Goal: Task Accomplishment & Management: Use online tool/utility

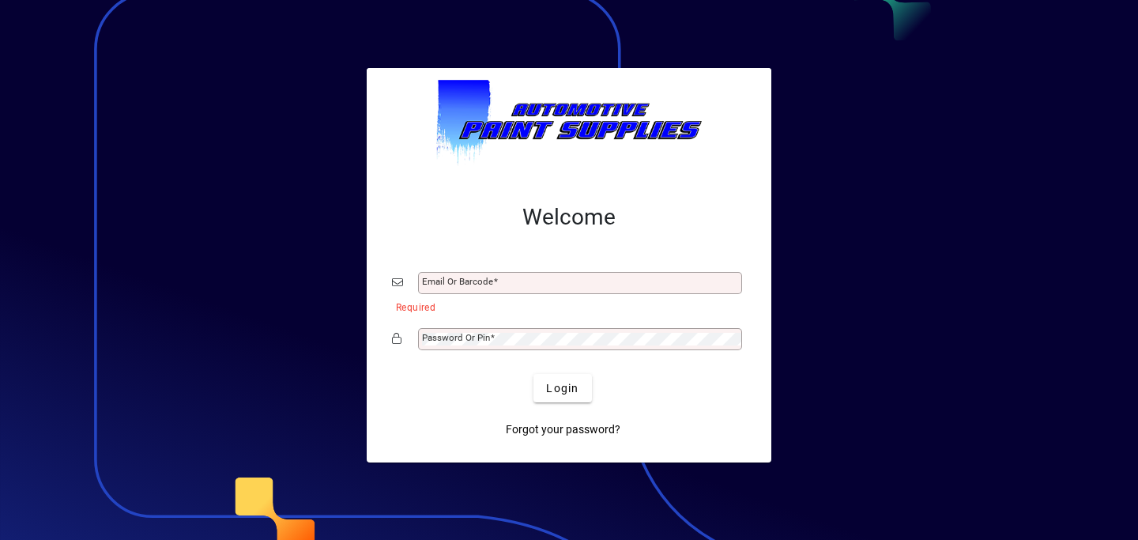
type input "**********"
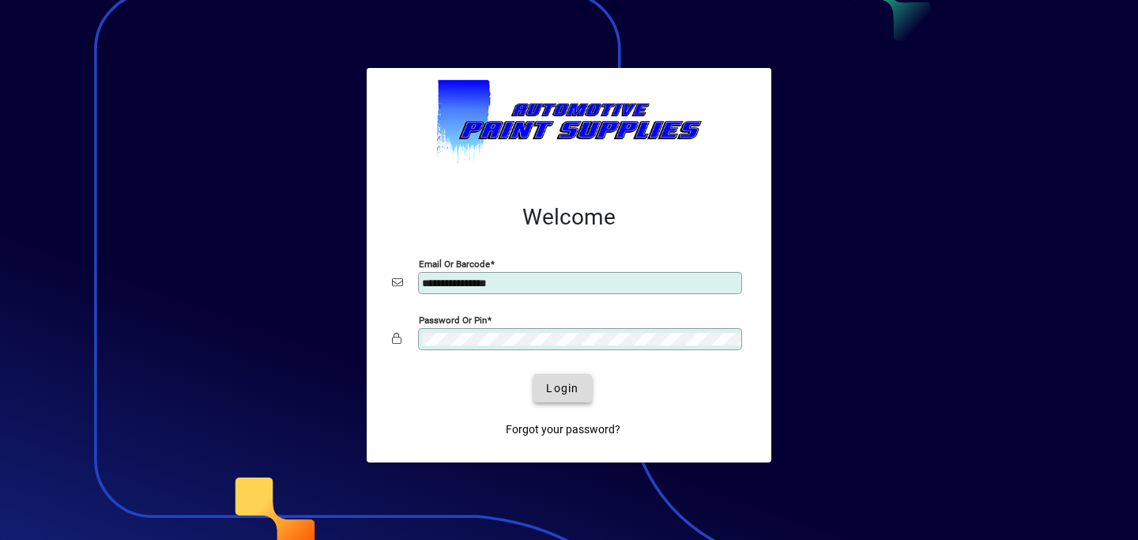
click at [561, 390] on span "Login" at bounding box center [562, 388] width 32 height 17
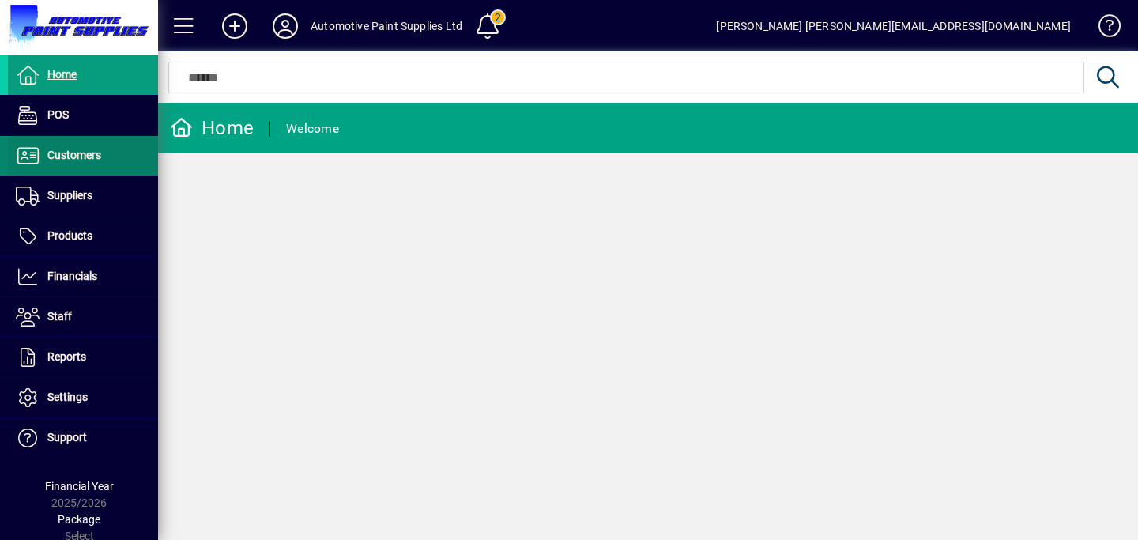
click at [108, 155] on span at bounding box center [83, 156] width 150 height 38
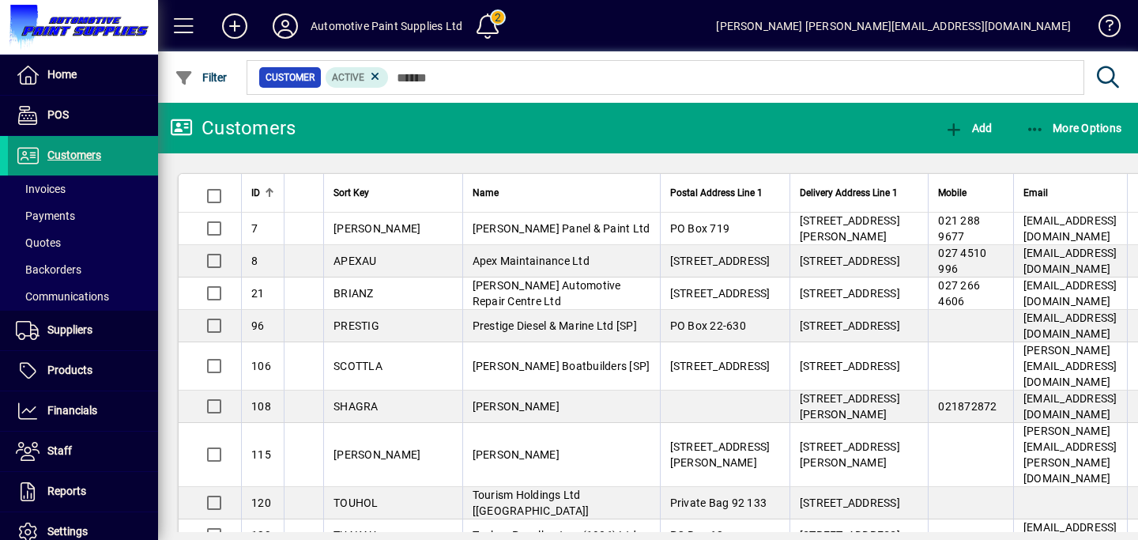
click at [78, 152] on span "Customers" at bounding box center [74, 155] width 54 height 13
click at [1097, 130] on span "More Options" at bounding box center [1073, 128] width 96 height 13
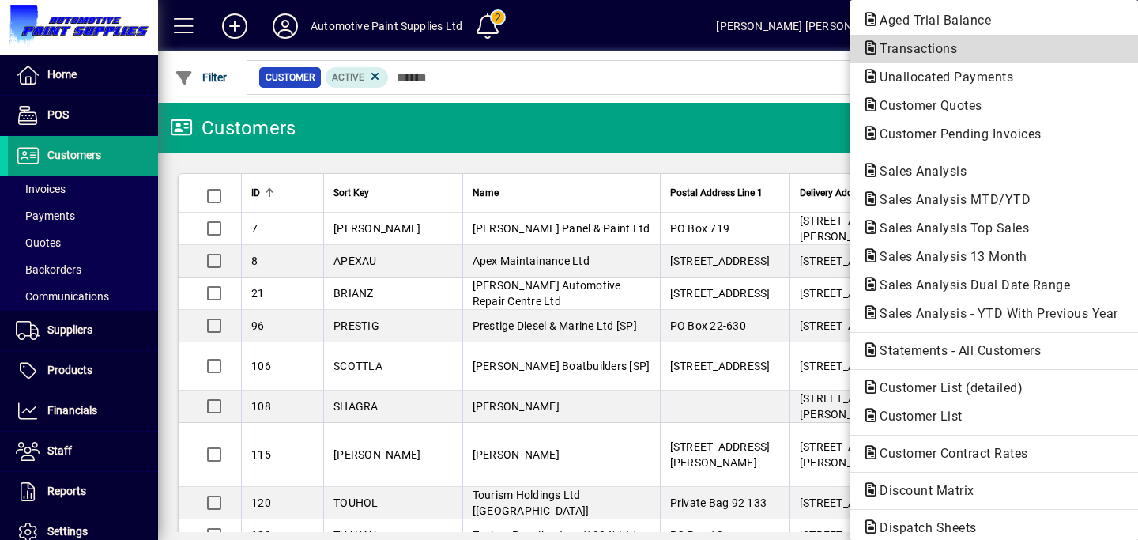
click at [915, 35] on button "Transactions" at bounding box center [993, 49] width 289 height 28
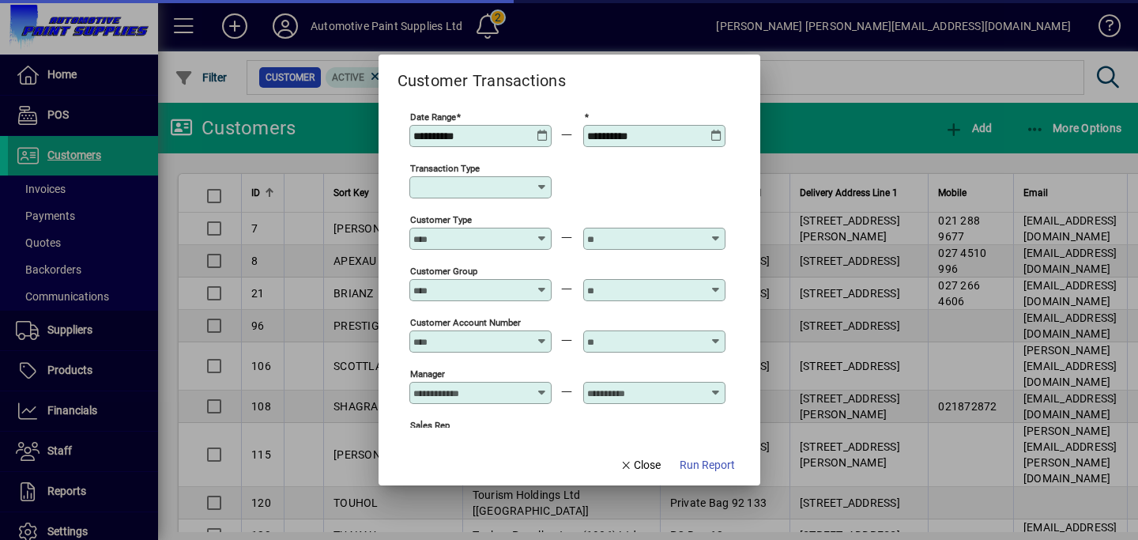
click at [548, 130] on icon at bounding box center [542, 130] width 12 height 0
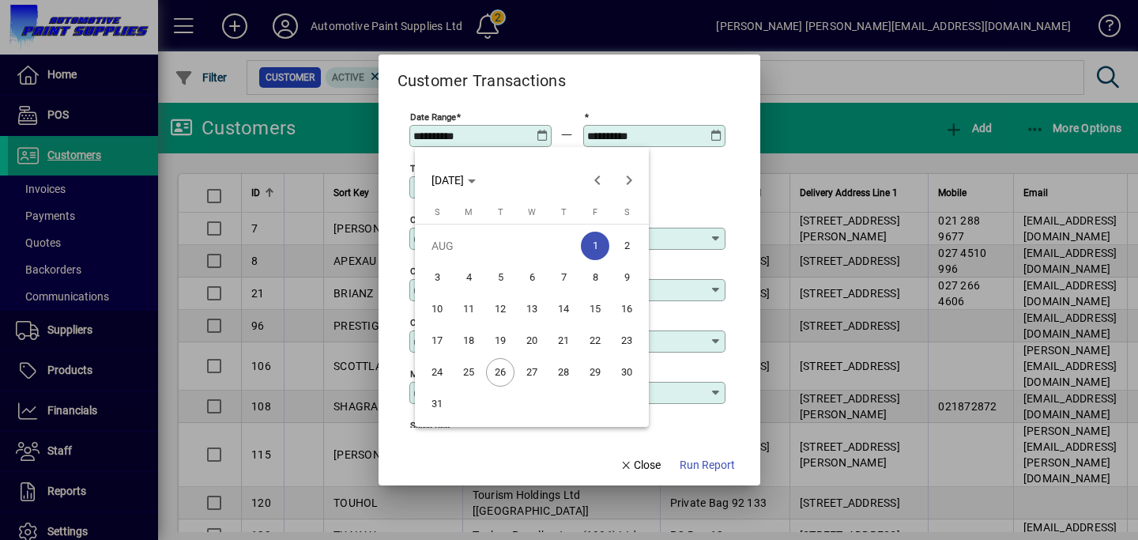
click at [479, 372] on span "25" at bounding box center [468, 372] width 28 height 28
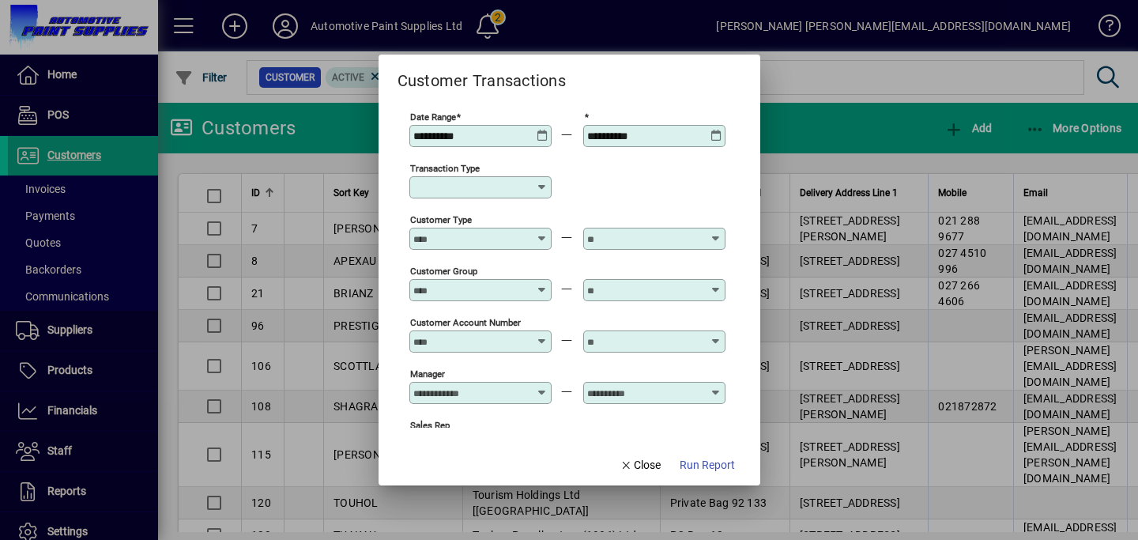
type input "**********"
click at [720, 130] on icon at bounding box center [716, 130] width 12 height 0
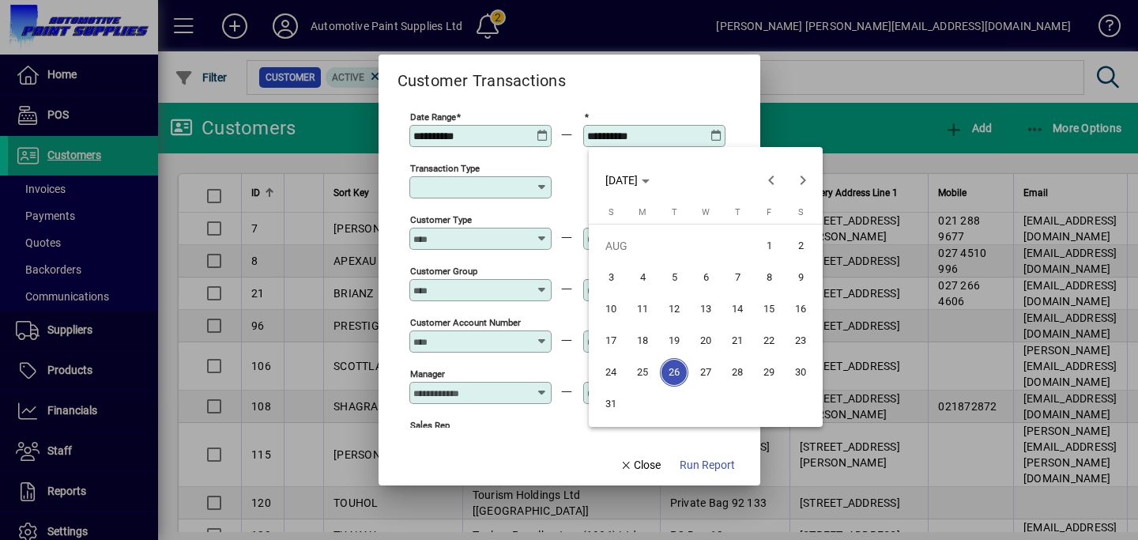
click at [656, 372] on span "25" at bounding box center [642, 372] width 28 height 28
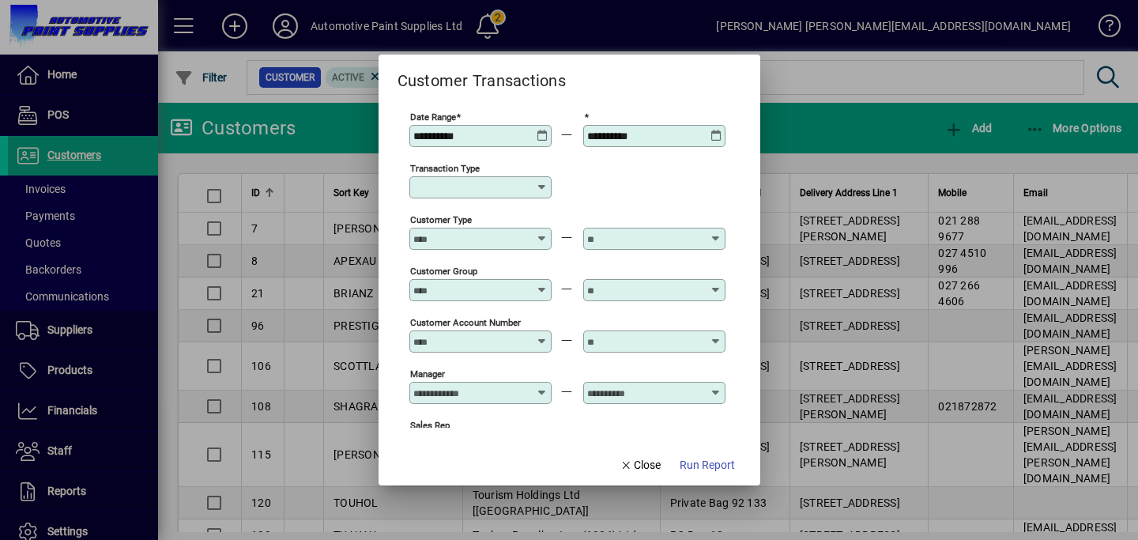
type input "**********"
click at [481, 216] on div "Customer Type" at bounding box center [480, 231] width 142 height 38
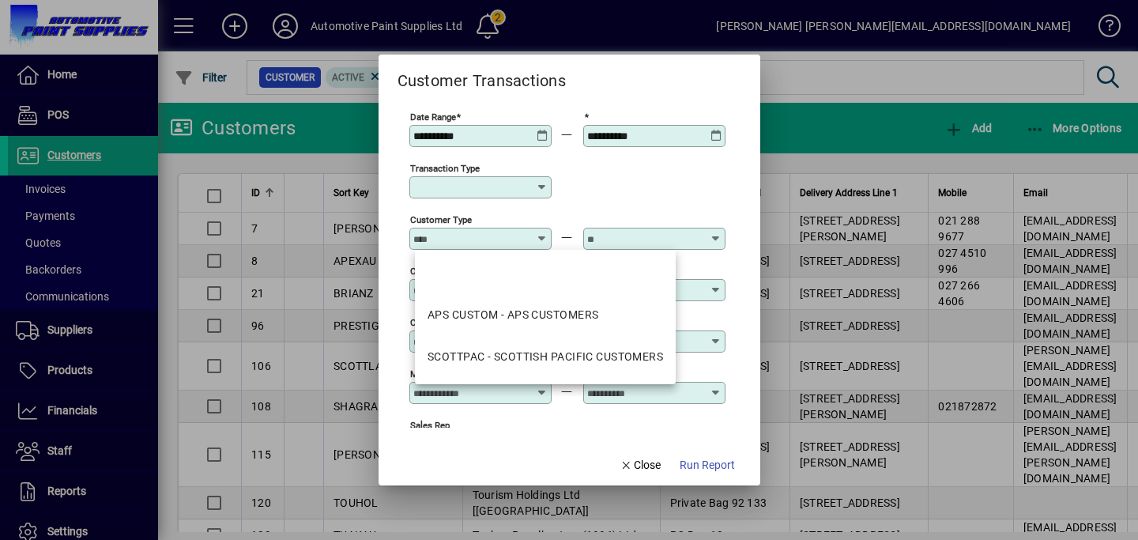
click at [481, 200] on div at bounding box center [480, 206] width 142 height 17
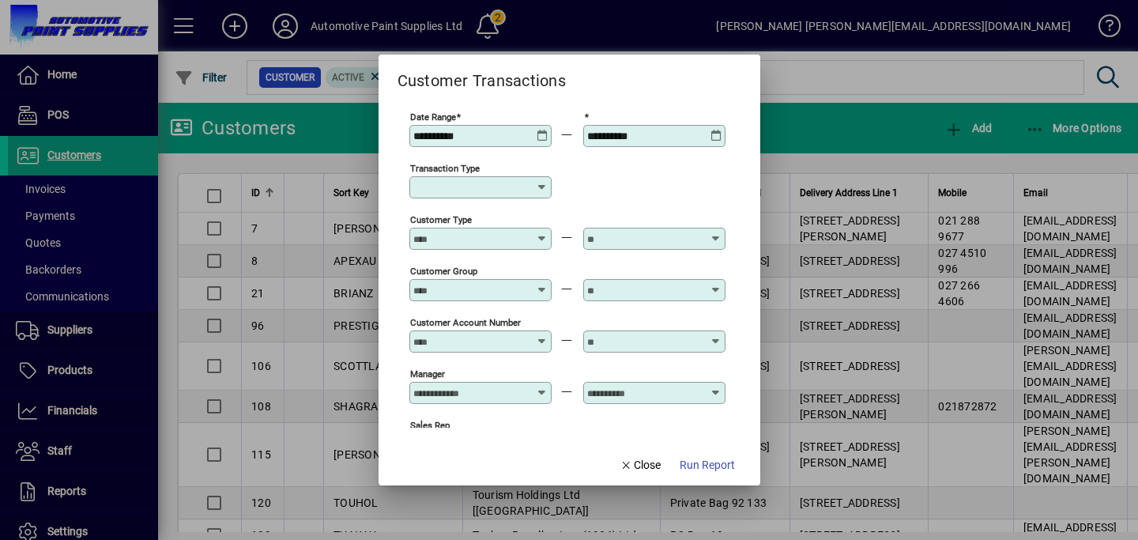
click at [481, 194] on div "Transaction Type" at bounding box center [480, 187] width 142 height 22
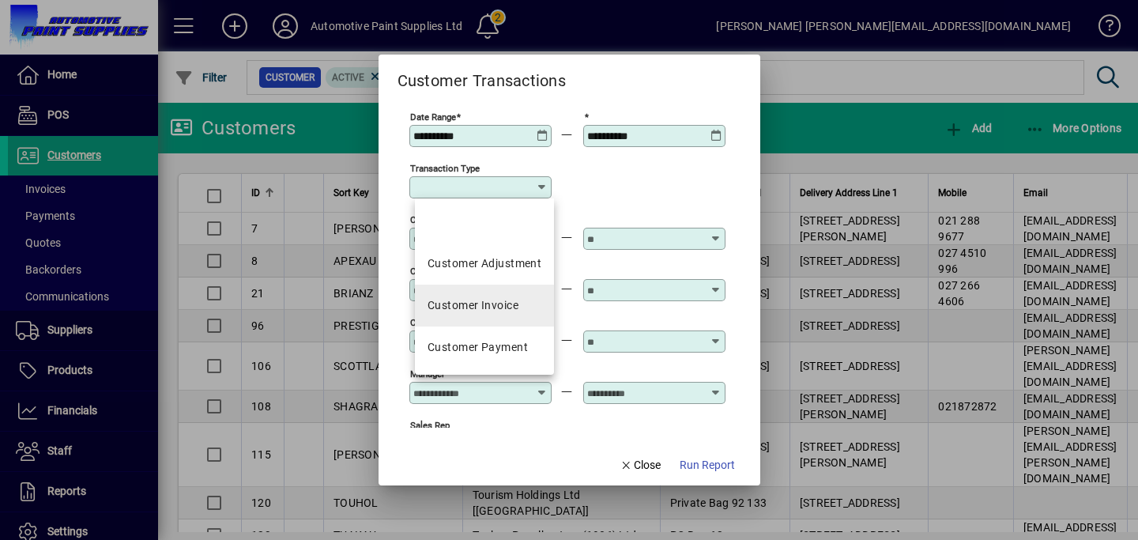
click at [481, 293] on mat-option "Customer Invoice" at bounding box center [484, 305] width 139 height 42
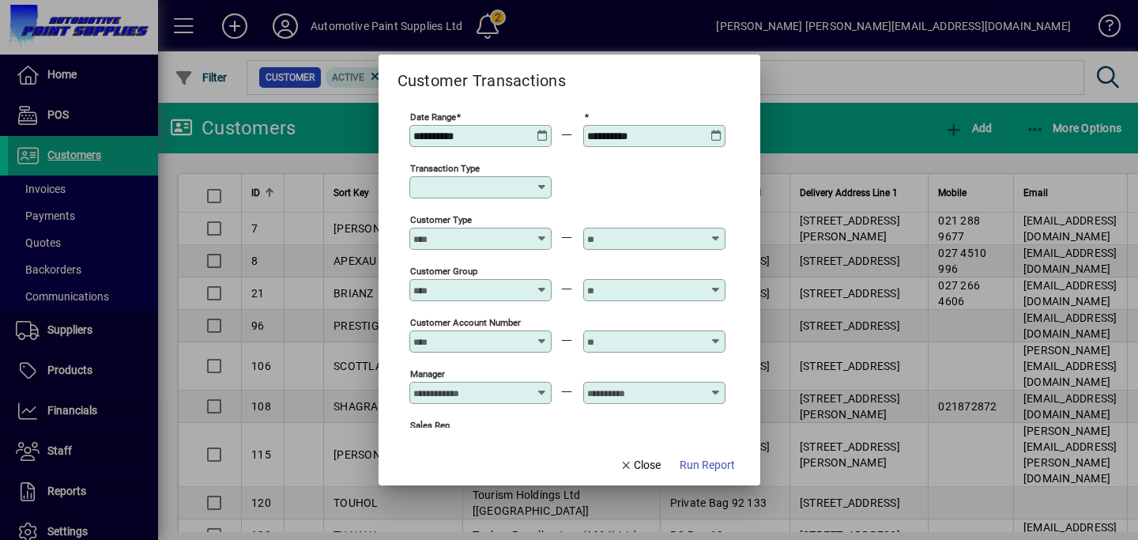
type input "**********"
click at [702, 463] on span "Run Report" at bounding box center [706, 465] width 55 height 17
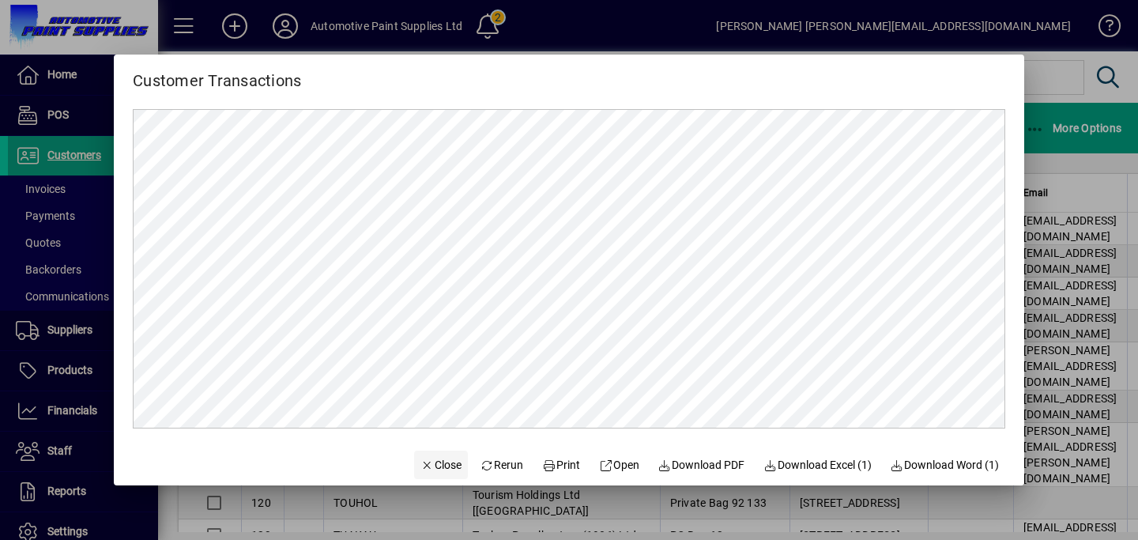
click at [423, 466] on span "Close" at bounding box center [440, 465] width 41 height 17
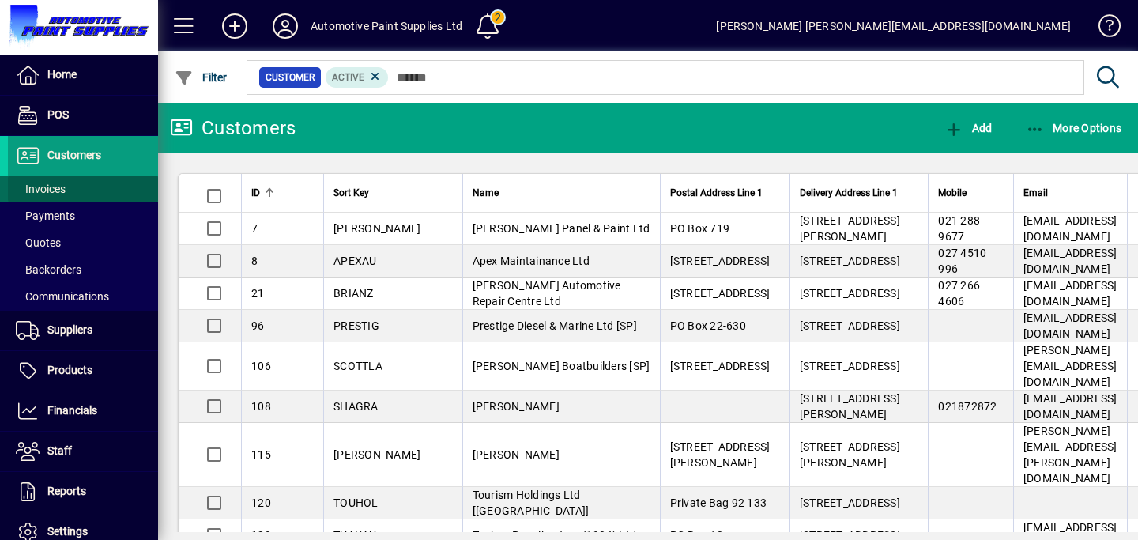
click at [81, 180] on span at bounding box center [83, 189] width 150 height 38
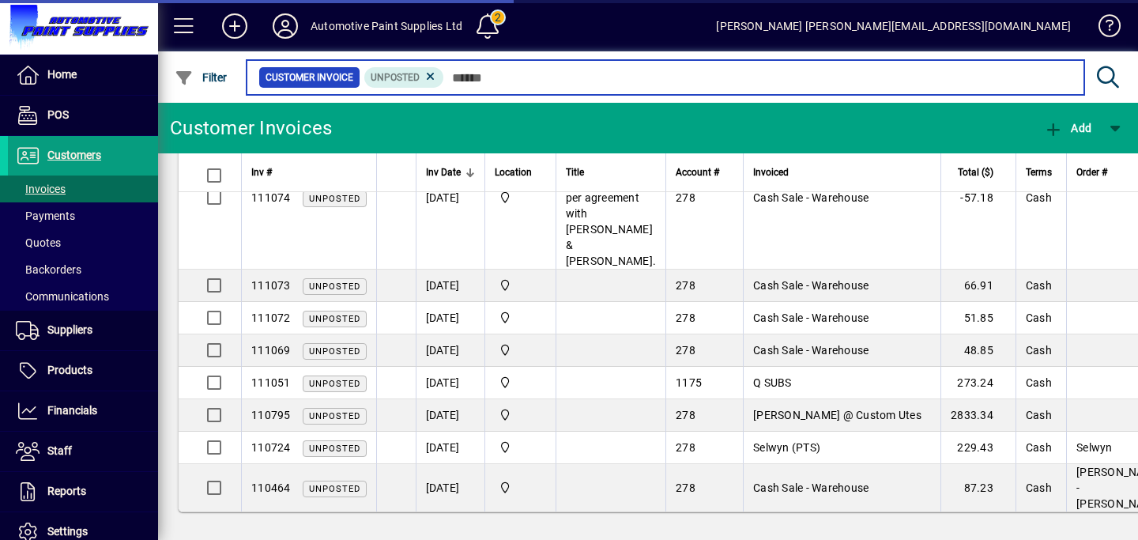
scroll to position [1330, 0]
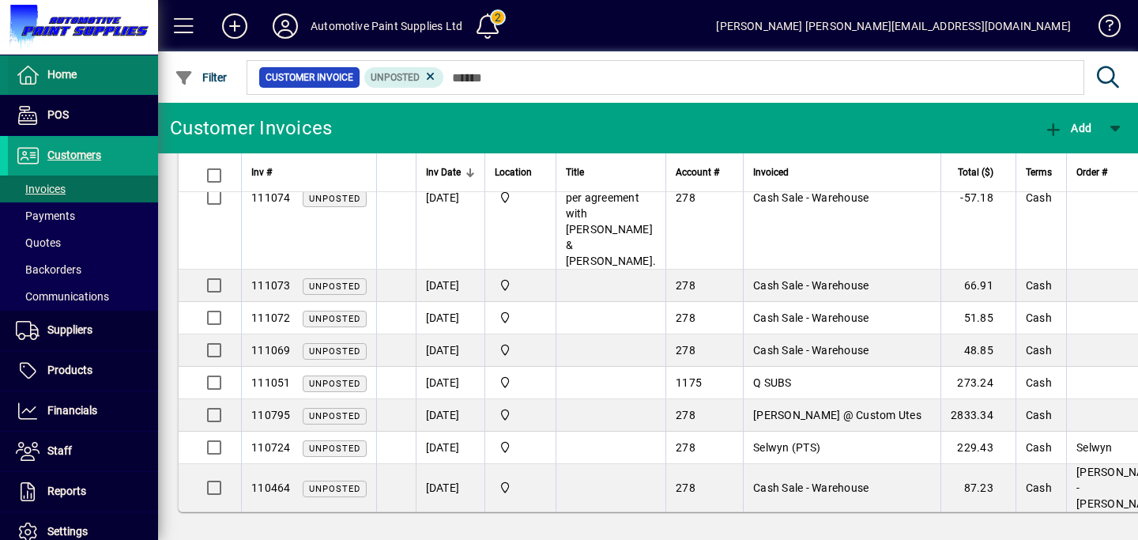
click at [62, 60] on span at bounding box center [83, 75] width 150 height 38
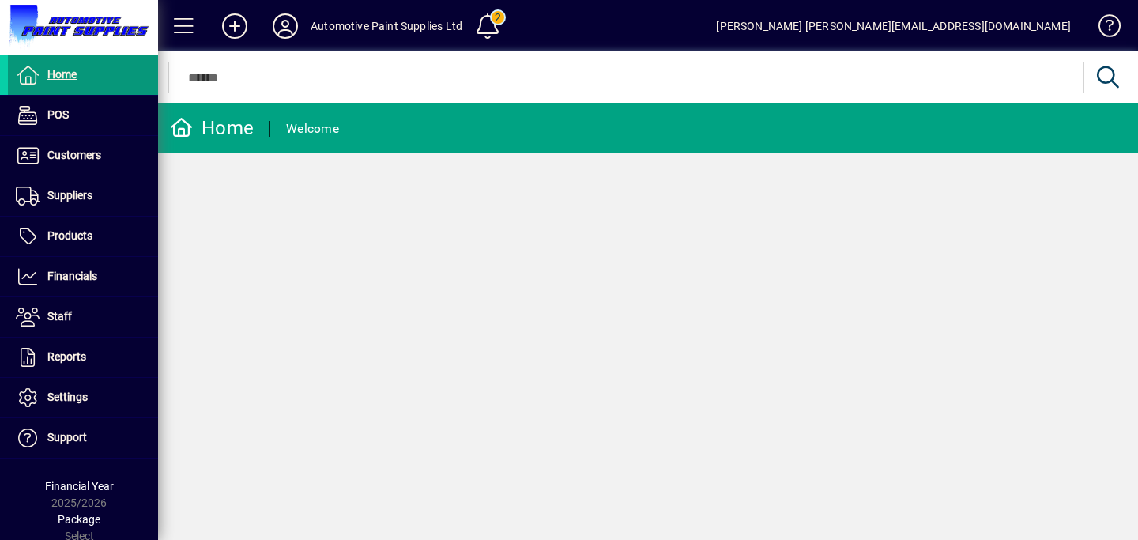
click at [73, 75] on span "Home" at bounding box center [61, 74] width 29 height 13
